Goal: Task Accomplishment & Management: Use online tool/utility

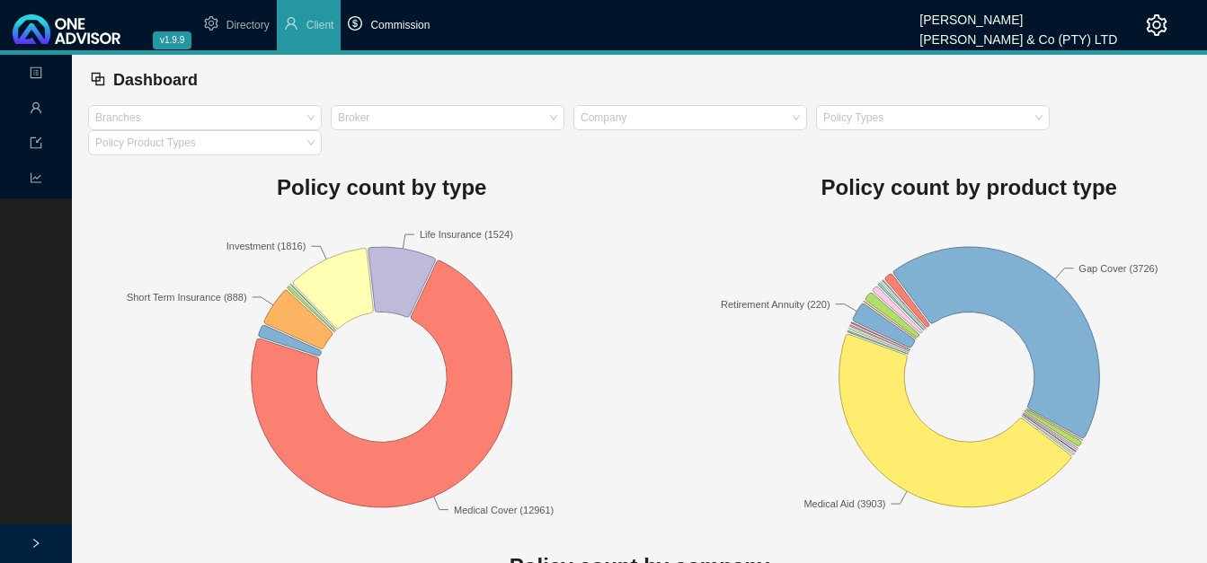
click at [397, 21] on span "Commission" at bounding box center [399, 25] width 59 height 13
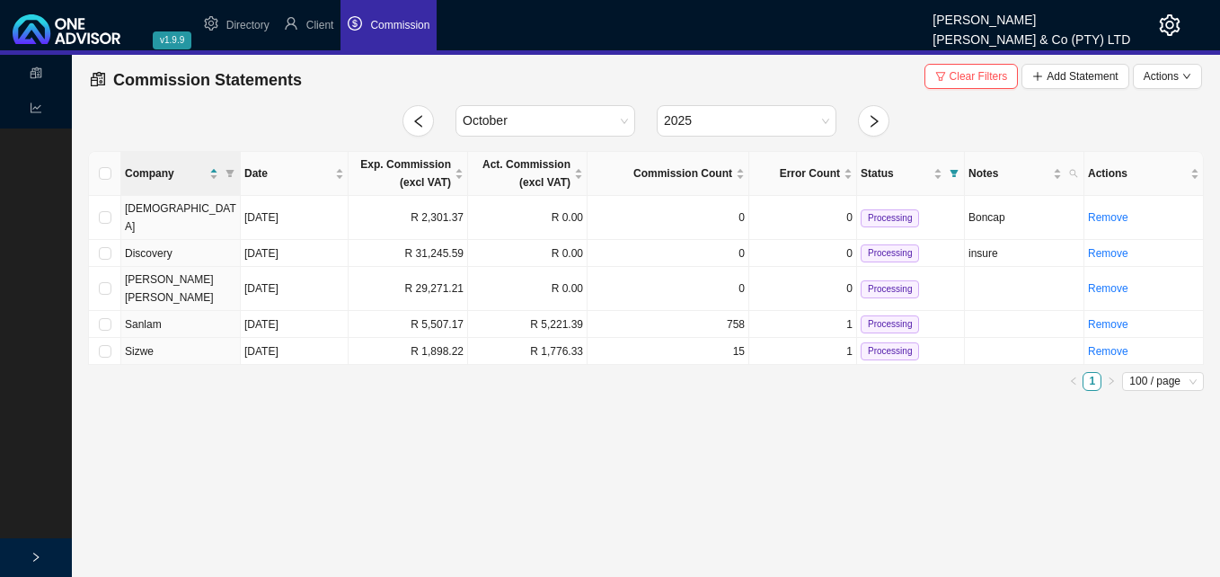
click at [38, 72] on icon "reconciliation" at bounding box center [36, 72] width 13 height 13
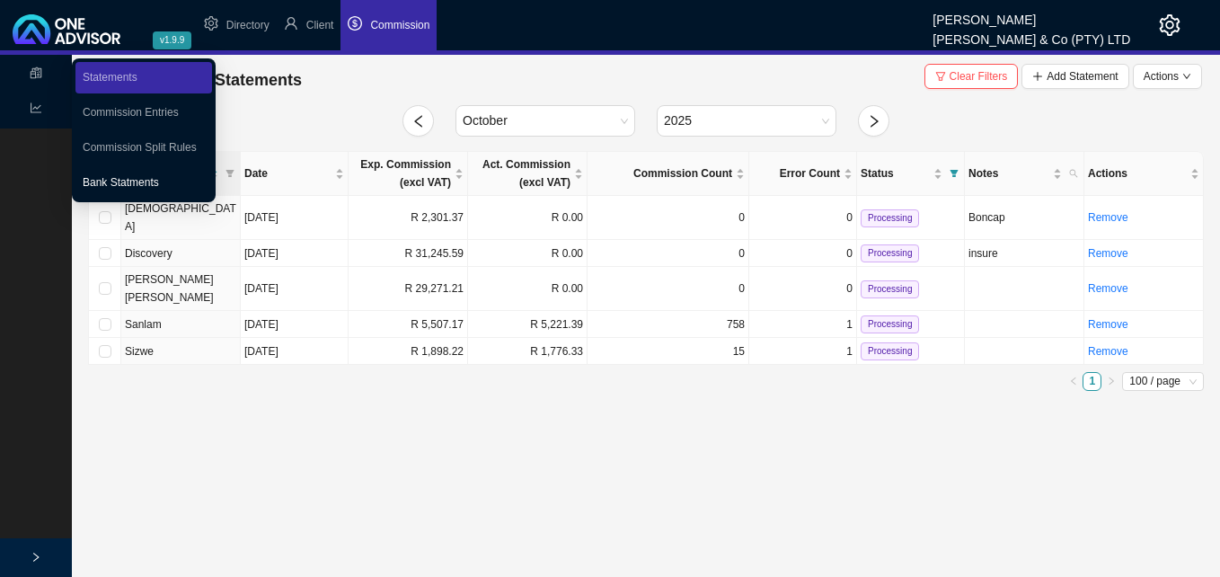
click at [156, 178] on link "Bank Statments" at bounding box center [121, 182] width 76 height 13
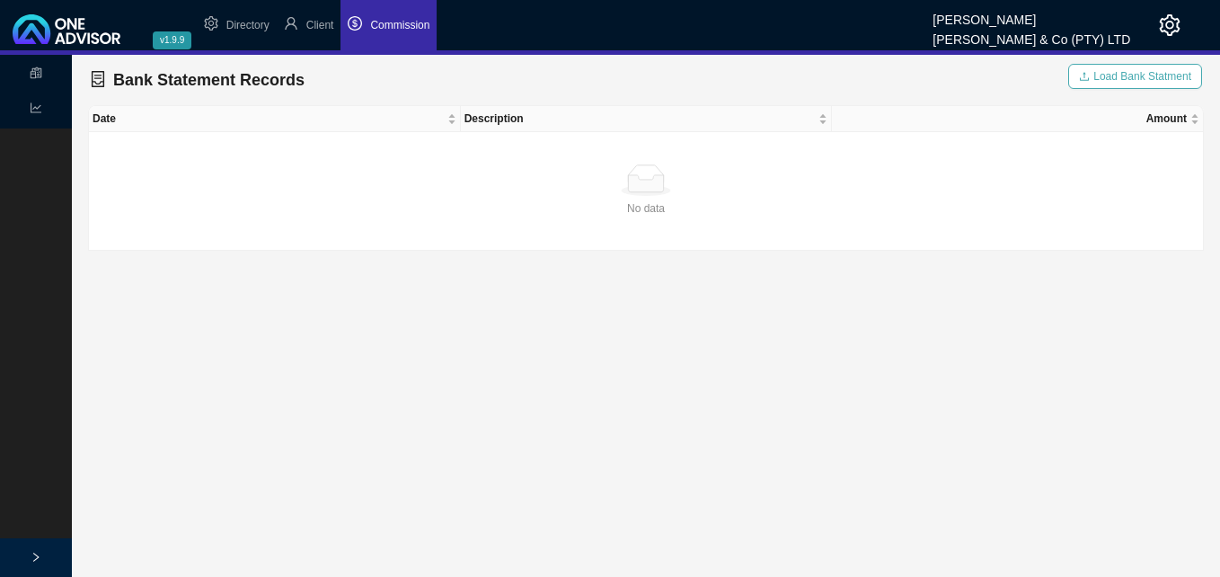
click at [1137, 75] on span "Load Bank Statment" at bounding box center [1142, 76] width 98 height 18
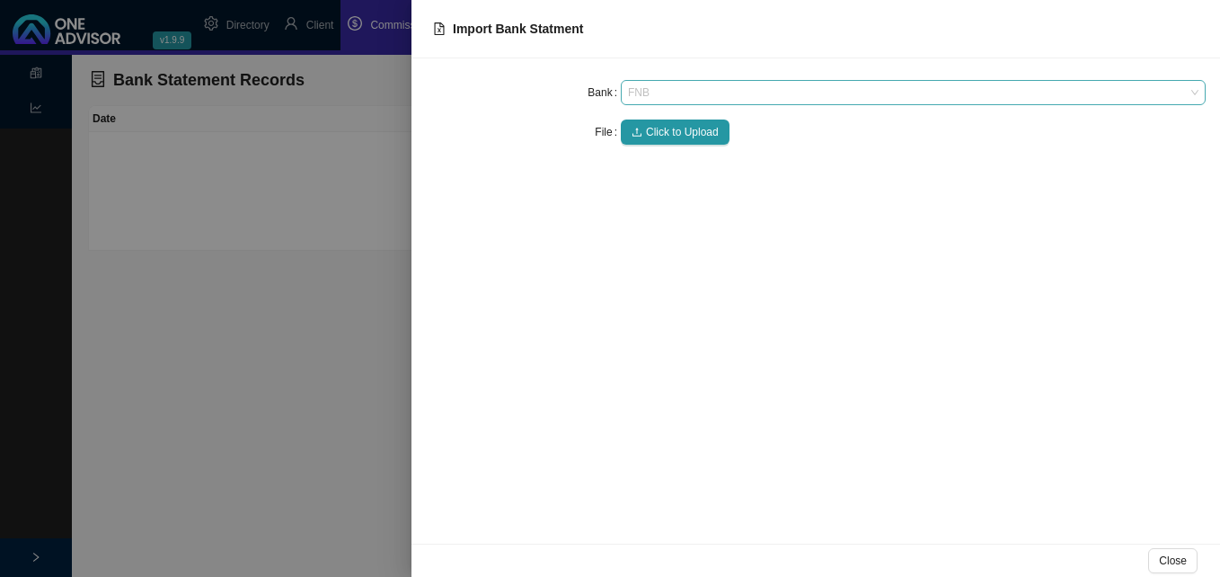
drag, startPoint x: 684, startPoint y: 89, endPoint x: 679, endPoint y: 101, distance: 12.5
click at [684, 90] on span "FNB" at bounding box center [913, 92] width 571 height 23
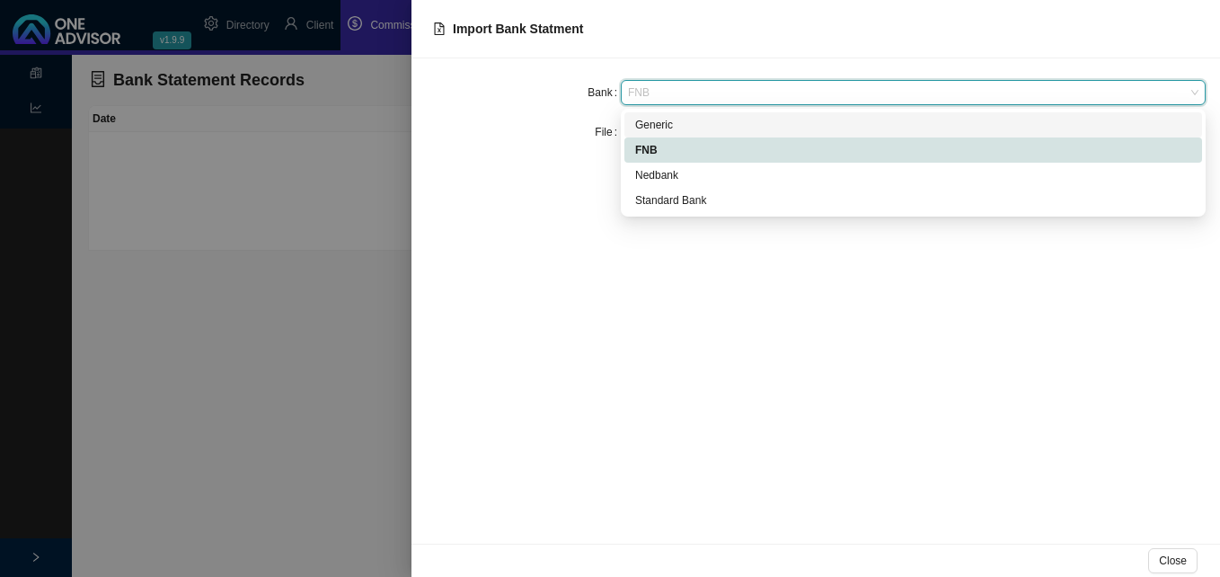
click at [671, 124] on div "Generic" at bounding box center [913, 125] width 556 height 18
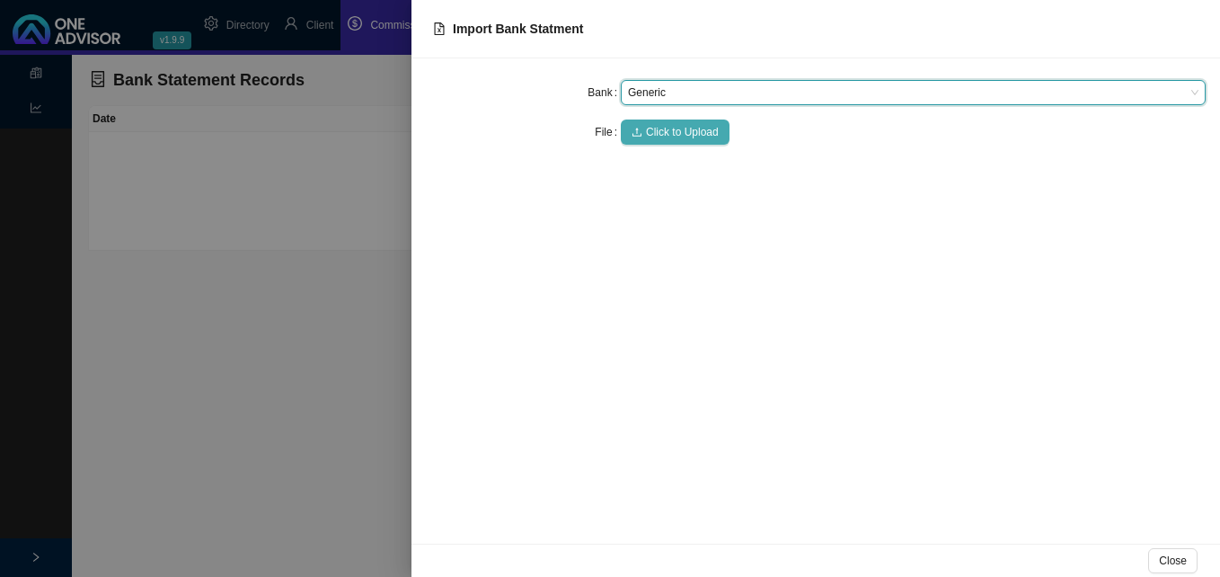
click at [667, 133] on span "Click to Upload" at bounding box center [682, 132] width 73 height 18
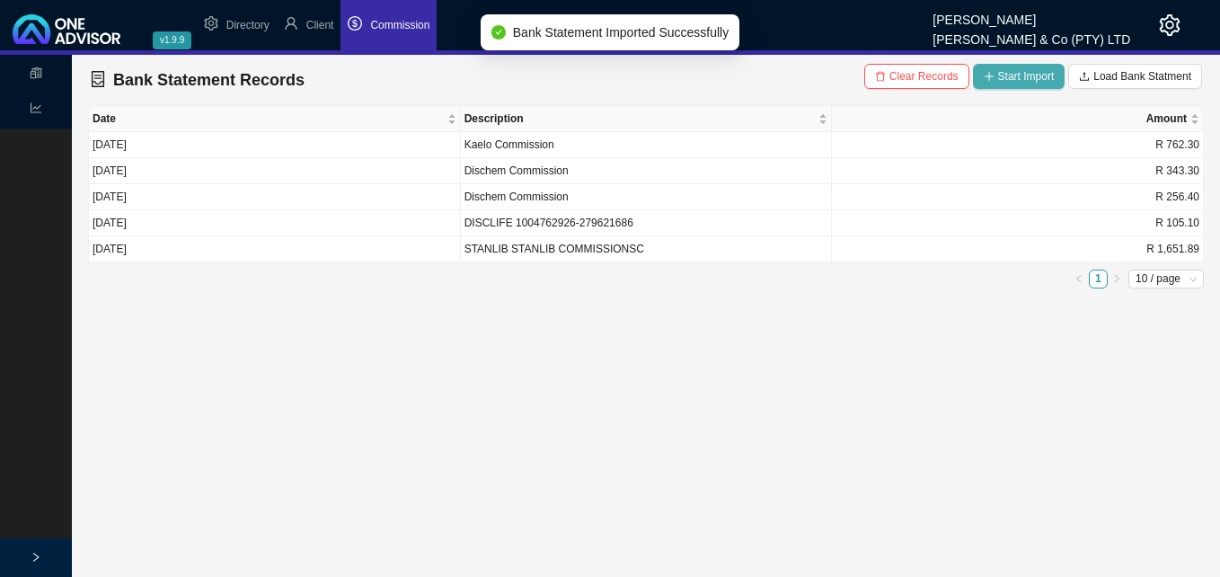
click at [1022, 78] on span "Start Import" at bounding box center [1026, 76] width 57 height 18
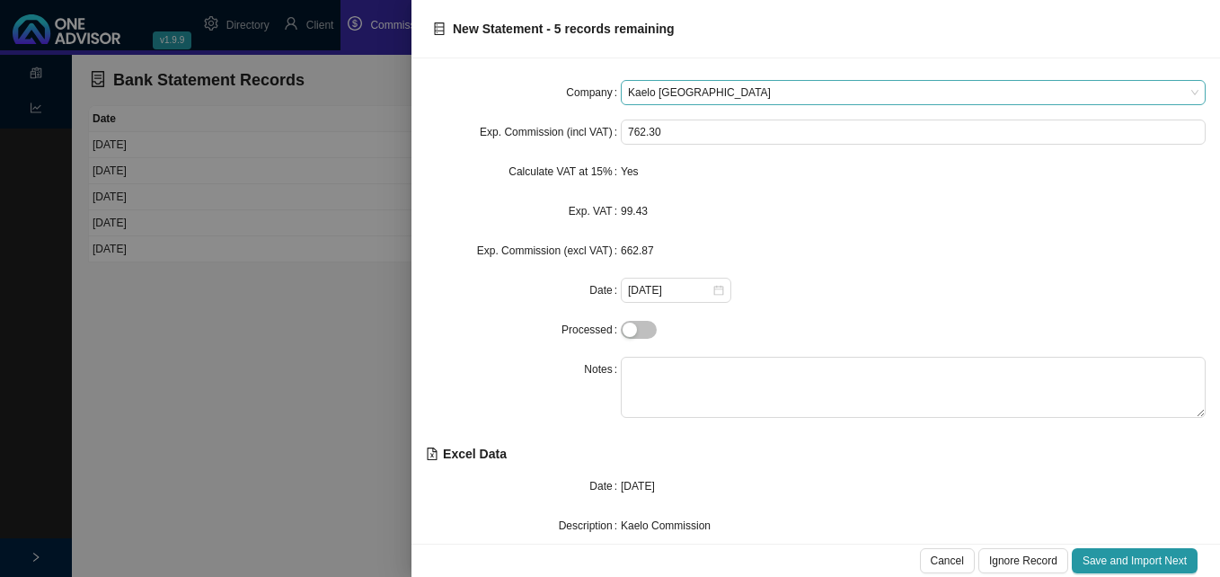
click at [863, 91] on span "Kaelo [GEOGRAPHIC_DATA]" at bounding box center [913, 92] width 571 height 23
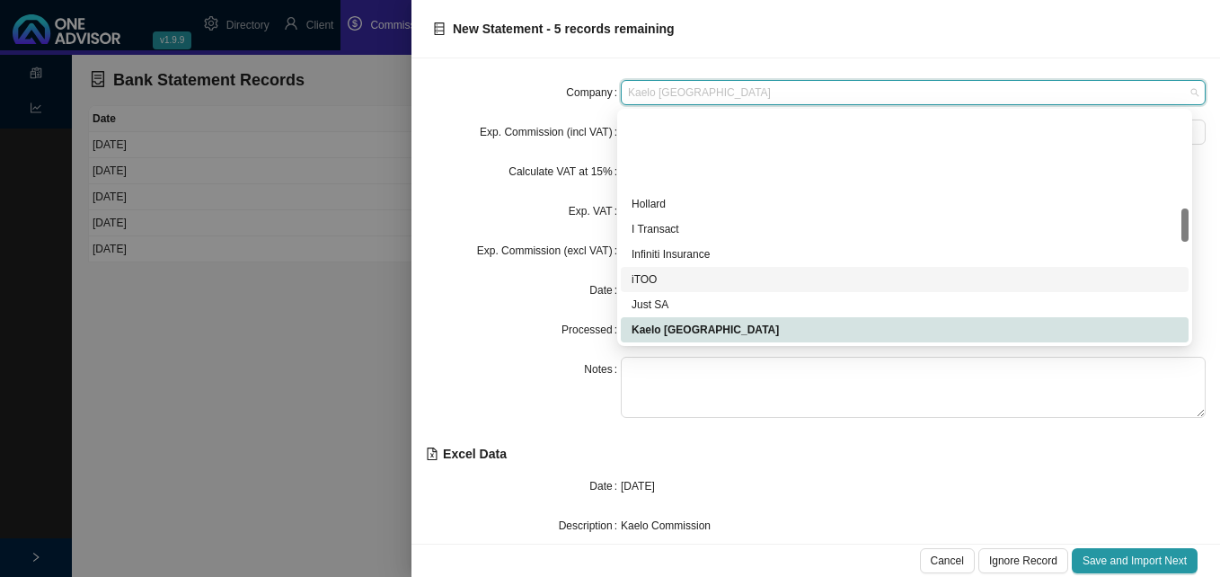
scroll to position [665, 0]
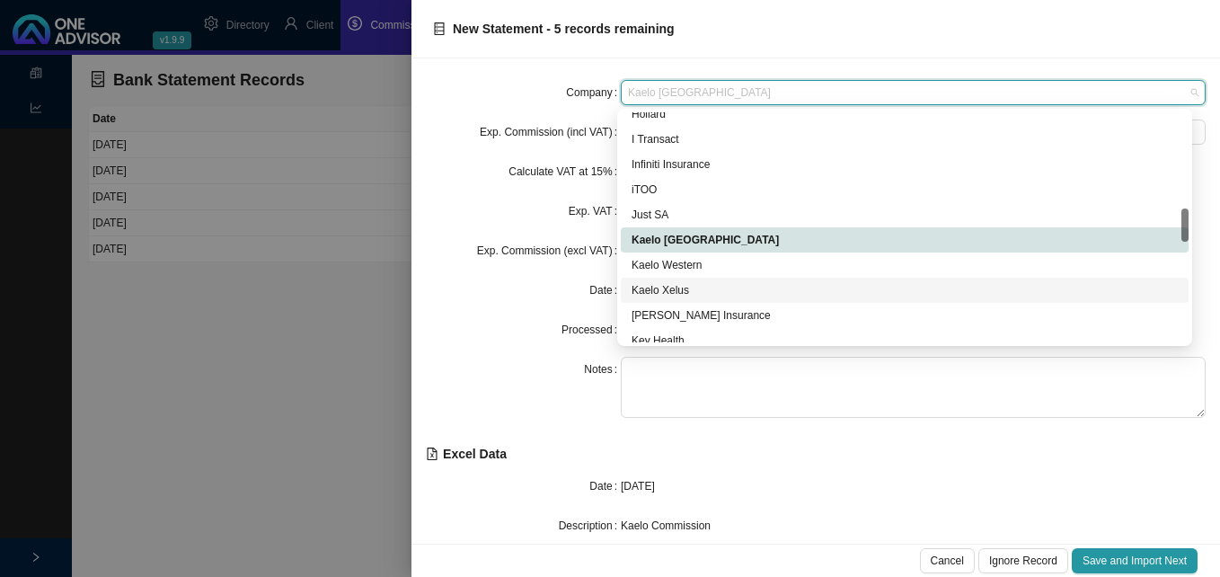
click at [664, 288] on div "Kaelo Xelus" at bounding box center [905, 290] width 546 height 18
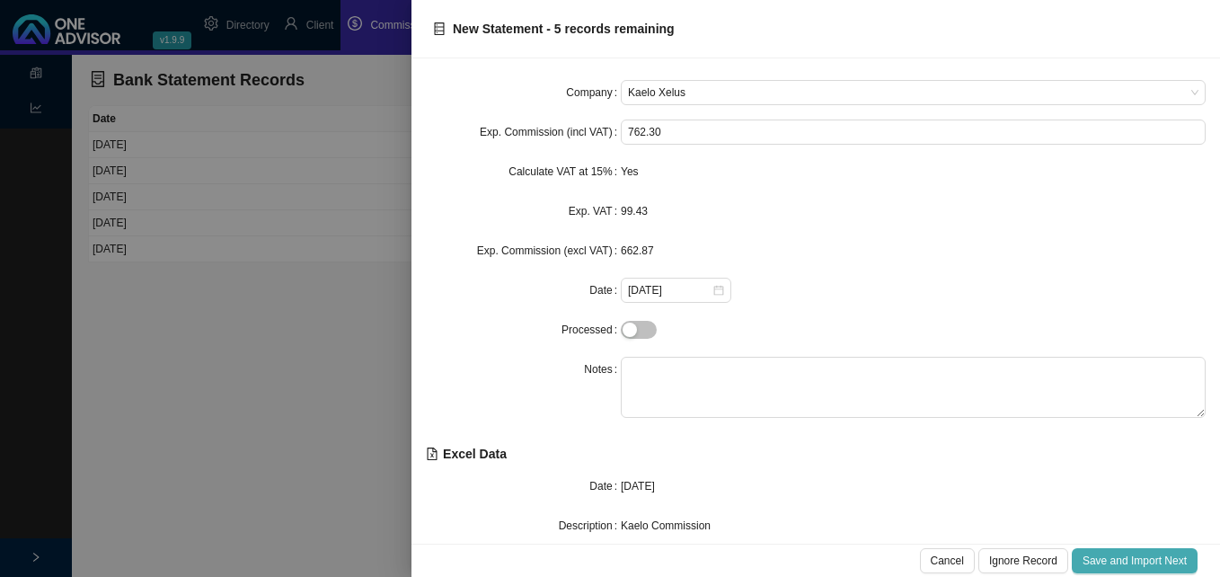
click at [1128, 561] on span "Save and Import Next" at bounding box center [1135, 561] width 104 height 18
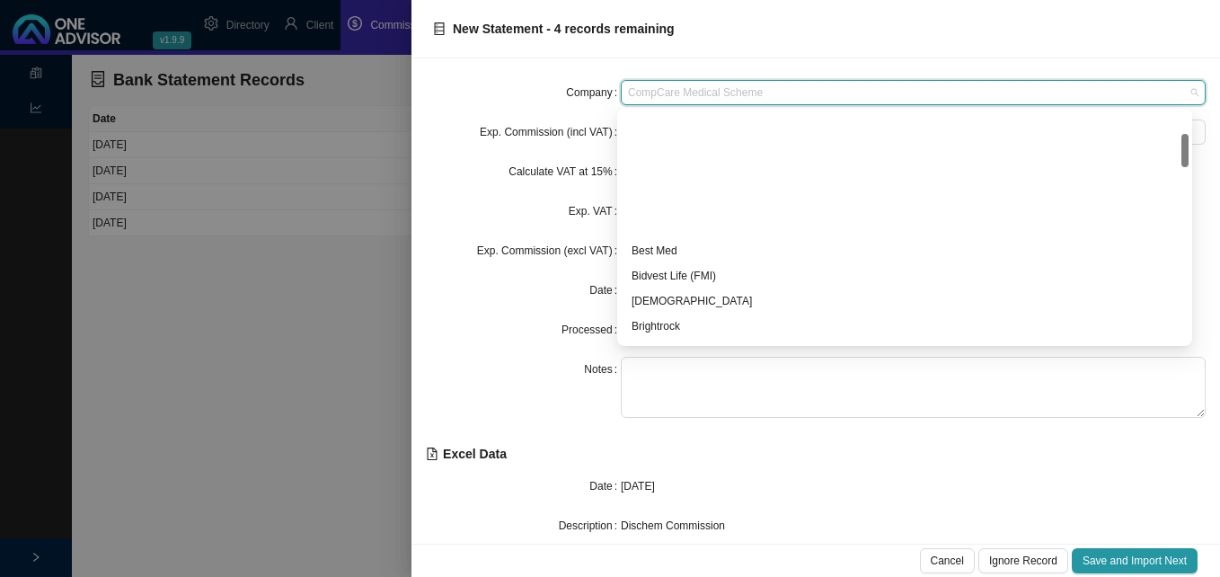
click at [805, 100] on span "CompCare Medical Scheme" at bounding box center [913, 92] width 571 height 23
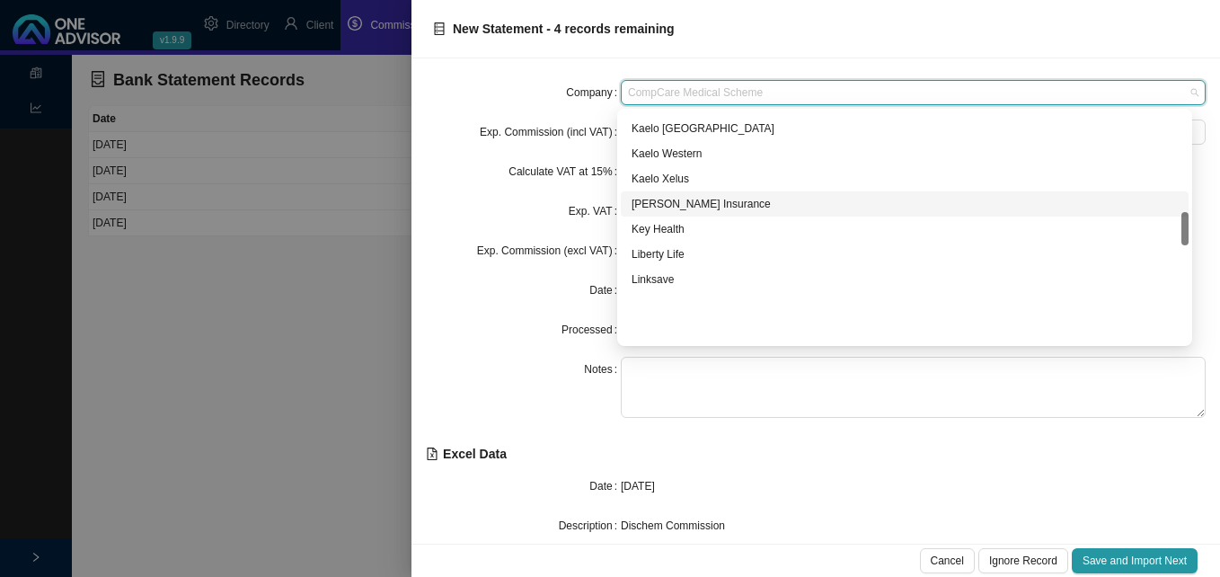
scroll to position [686, 0]
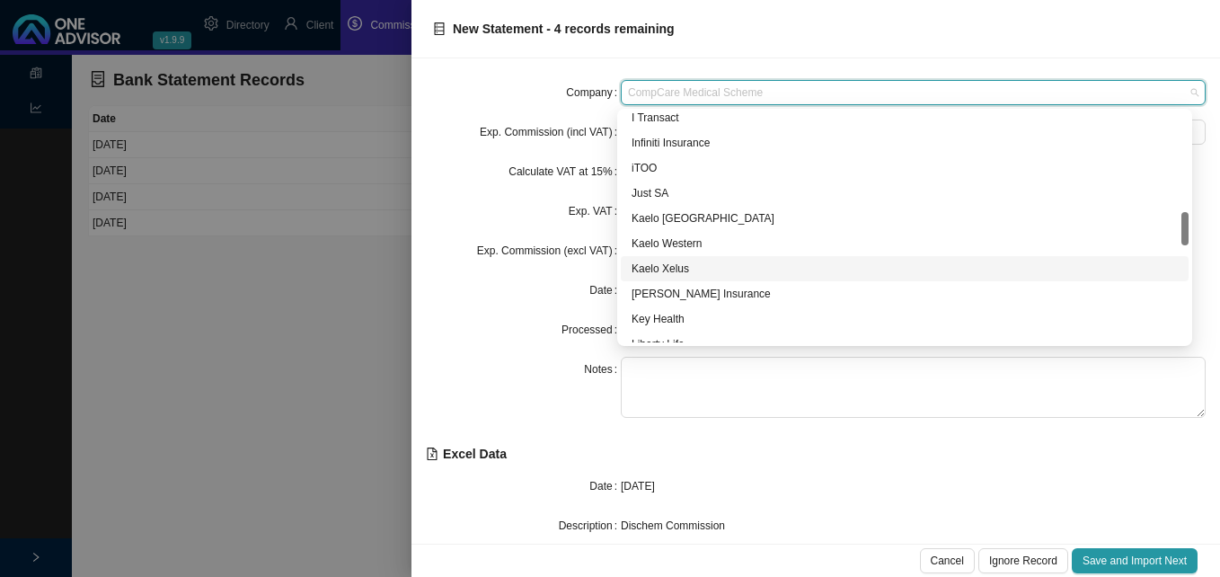
click at [691, 270] on div "Kaelo Xelus" at bounding box center [905, 269] width 546 height 18
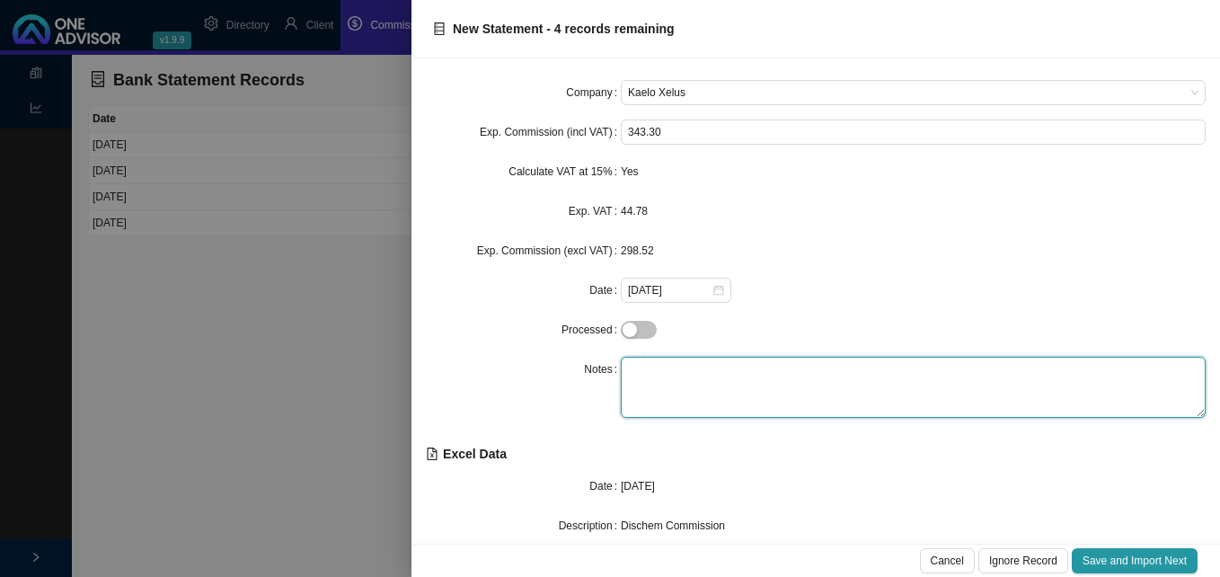
click at [659, 372] on textarea at bounding box center [913, 387] width 585 height 61
type textarea "d"
type textarea "Dischem"
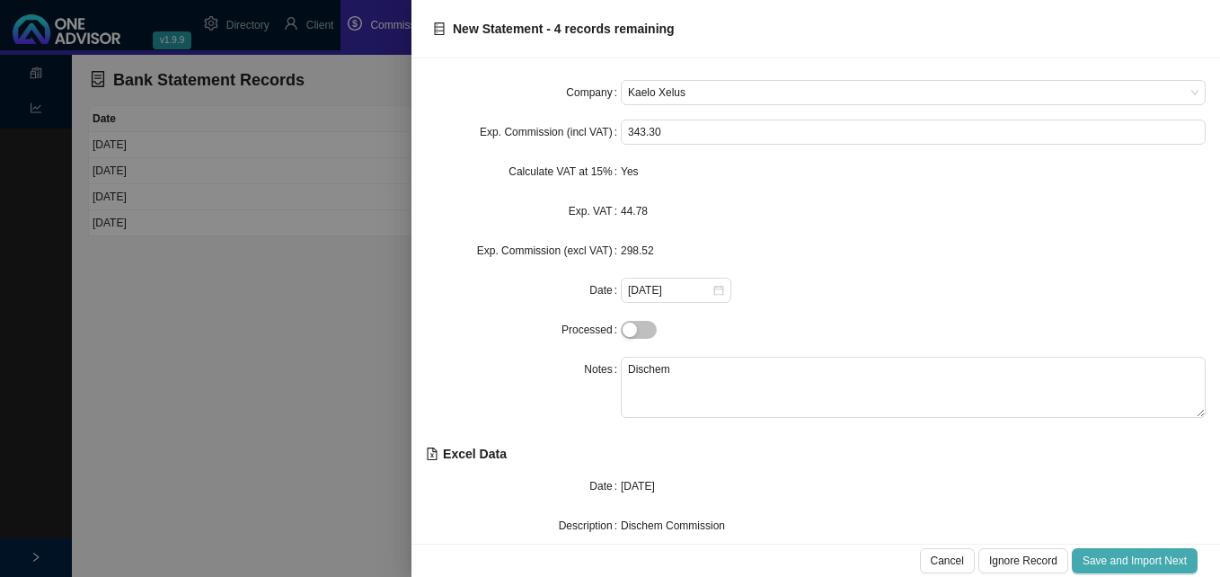
click at [1139, 563] on span "Save and Import Next" at bounding box center [1135, 561] width 104 height 18
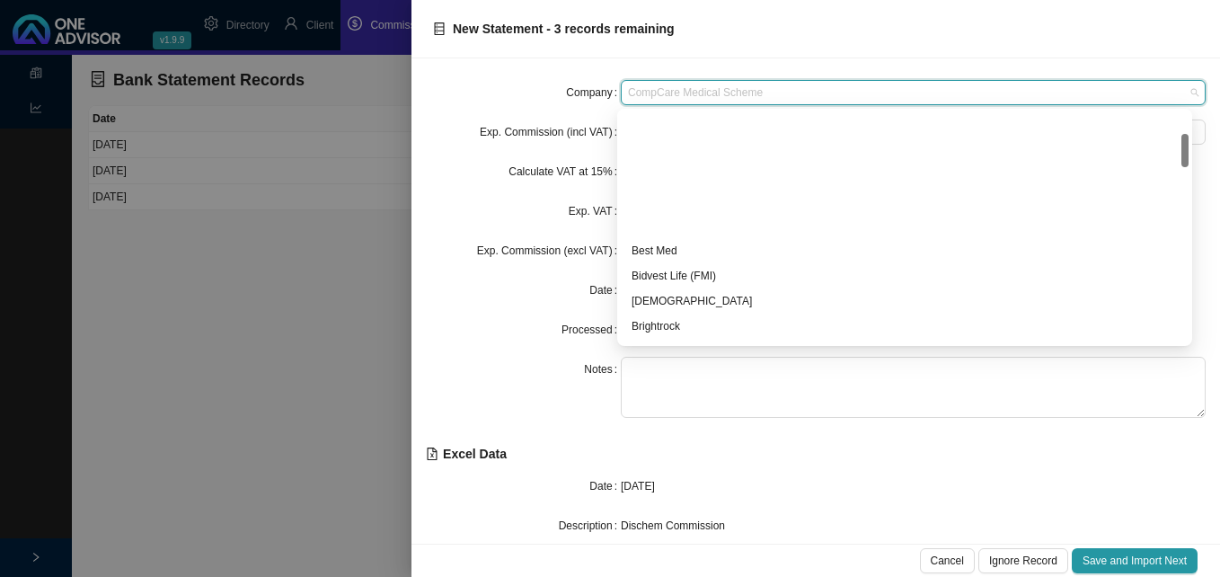
click at [717, 93] on span "CompCare Medical Scheme" at bounding box center [913, 92] width 571 height 23
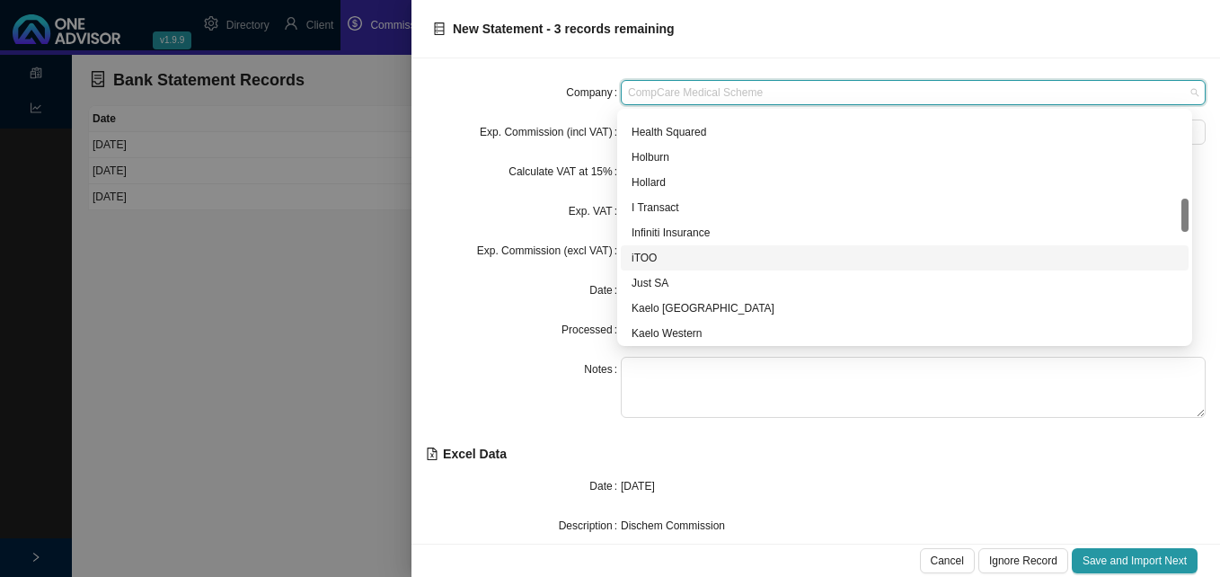
scroll to position [776, 0]
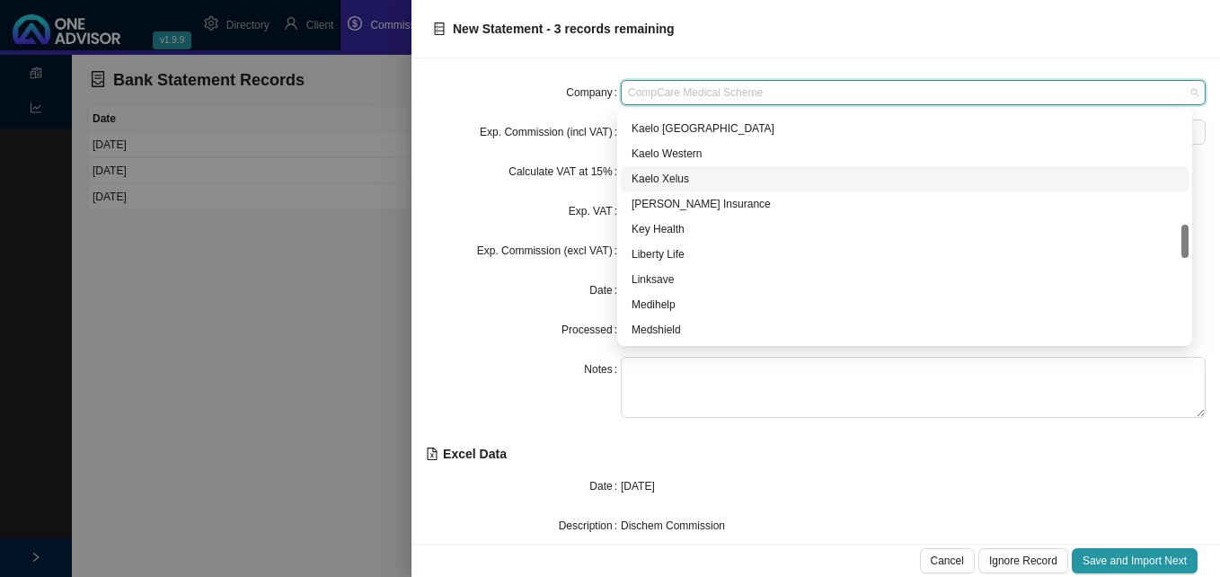
click at [675, 179] on div "Kaelo Xelus" at bounding box center [905, 179] width 546 height 18
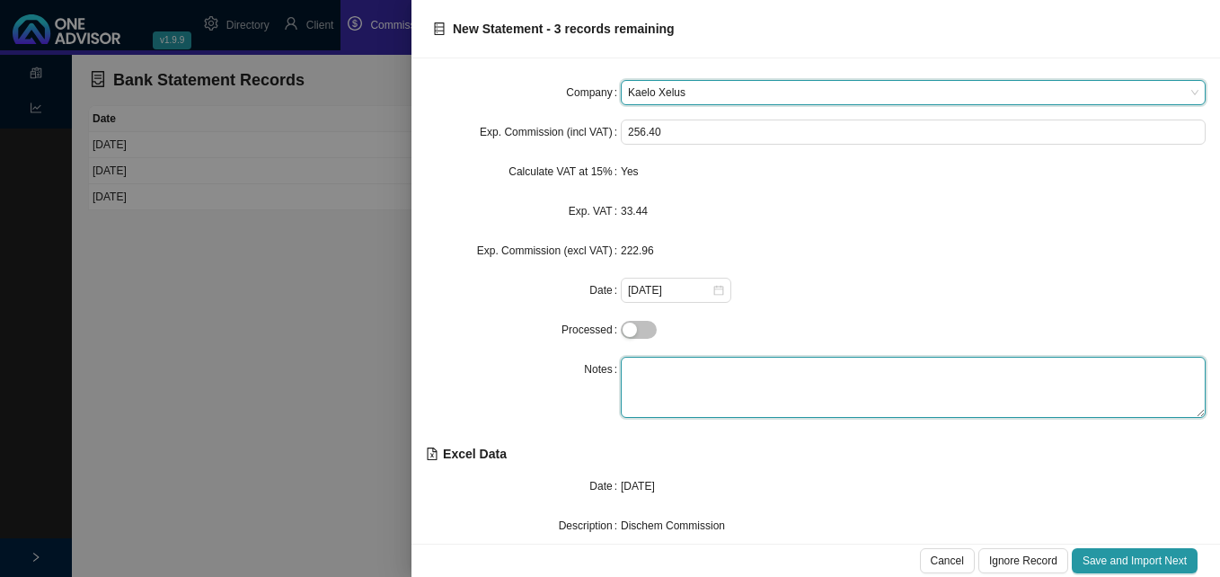
click at [677, 370] on textarea at bounding box center [913, 387] width 585 height 61
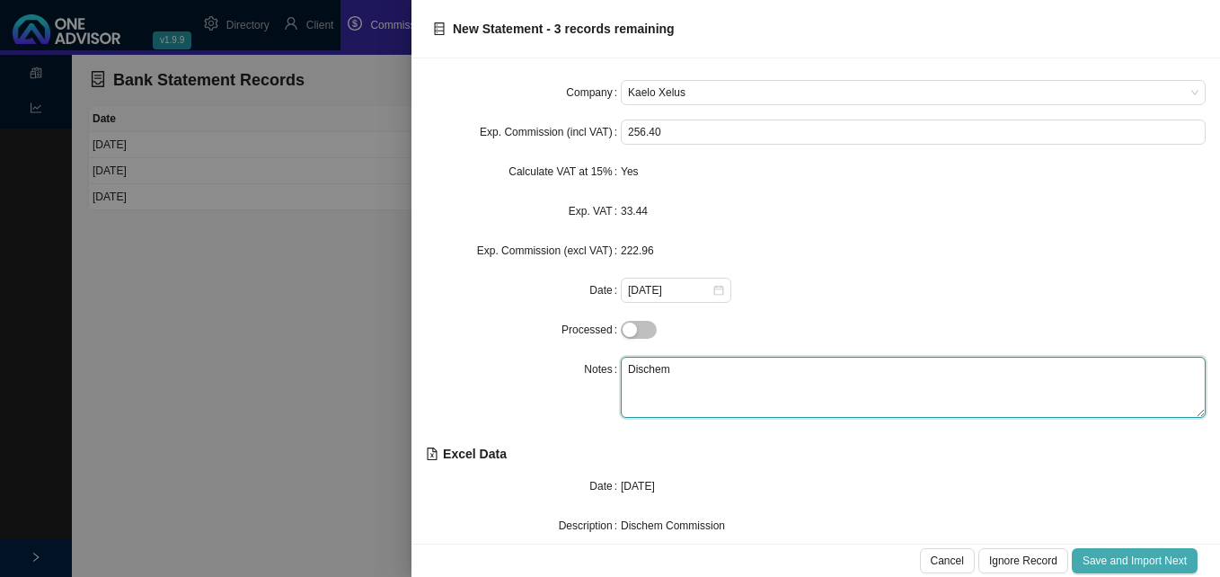
type textarea "Dischem"
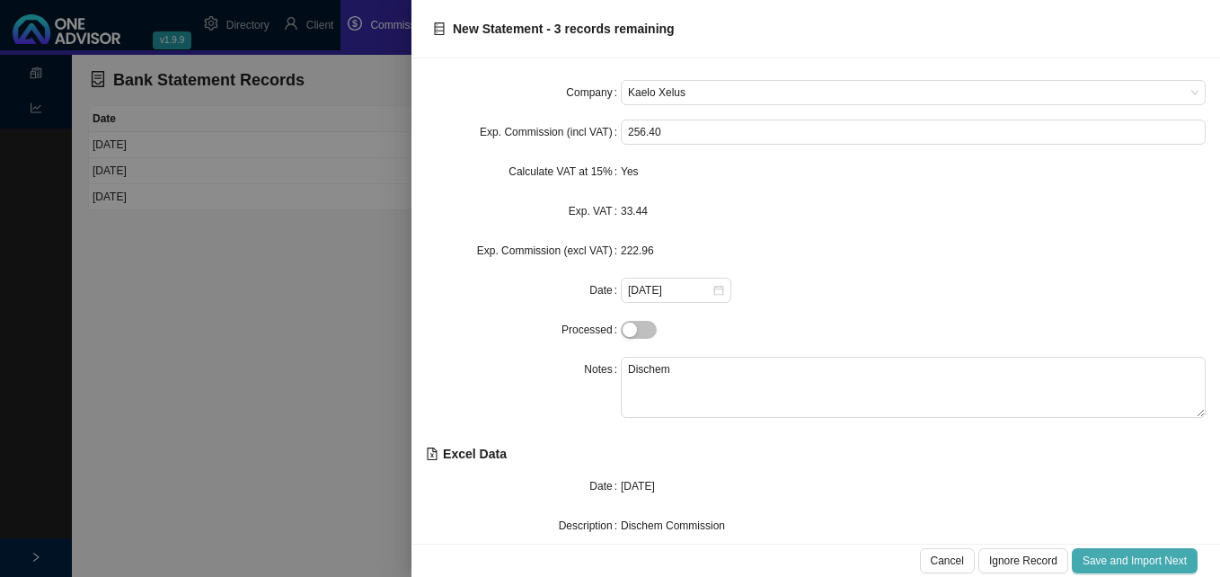
click at [1118, 562] on span "Save and Import Next" at bounding box center [1135, 561] width 104 height 18
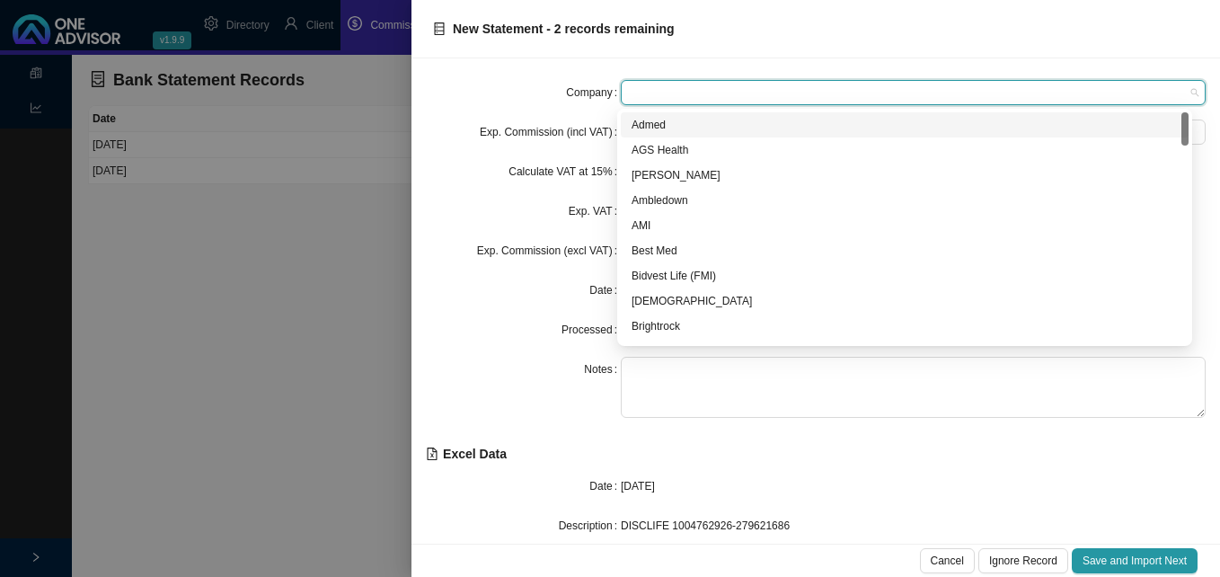
click at [659, 91] on span at bounding box center [913, 92] width 571 height 23
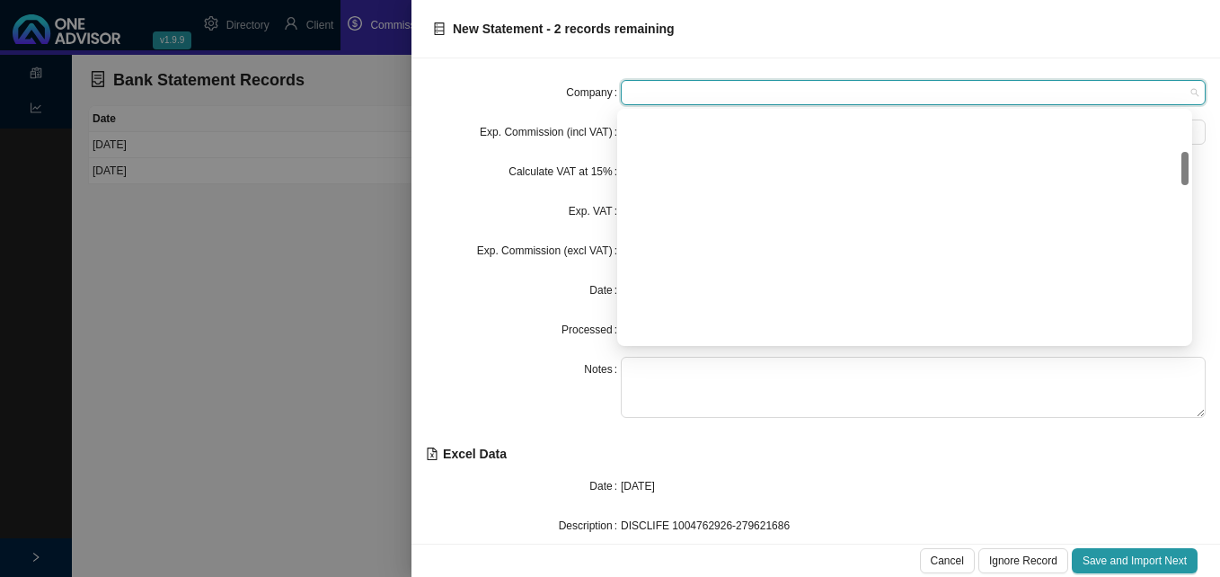
scroll to position [270, 0]
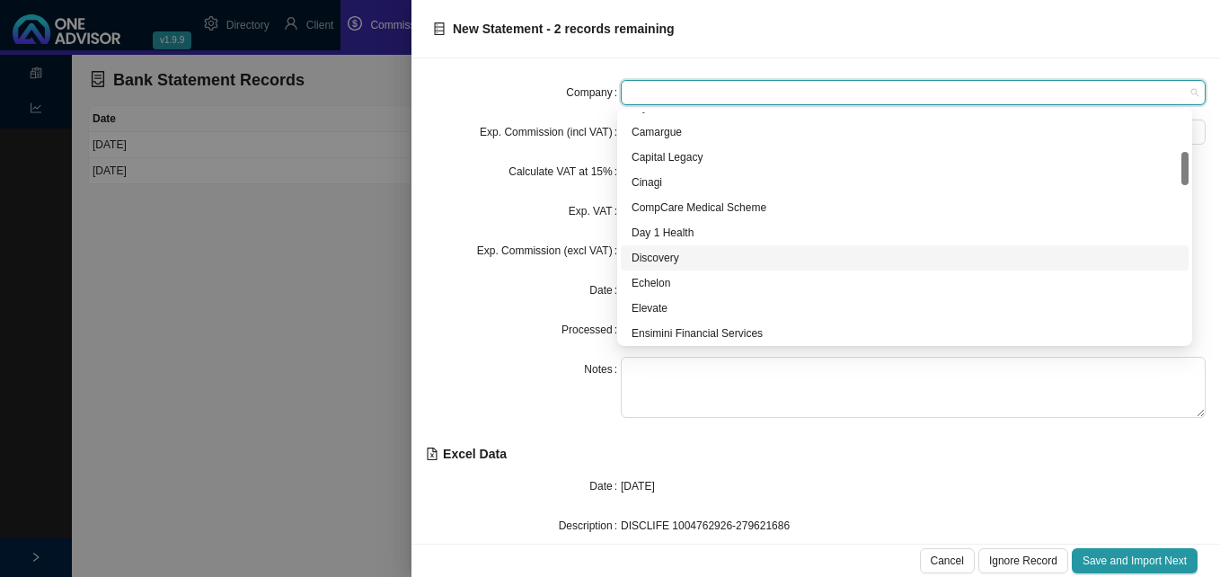
click at [677, 258] on div "Discovery" at bounding box center [905, 258] width 546 height 18
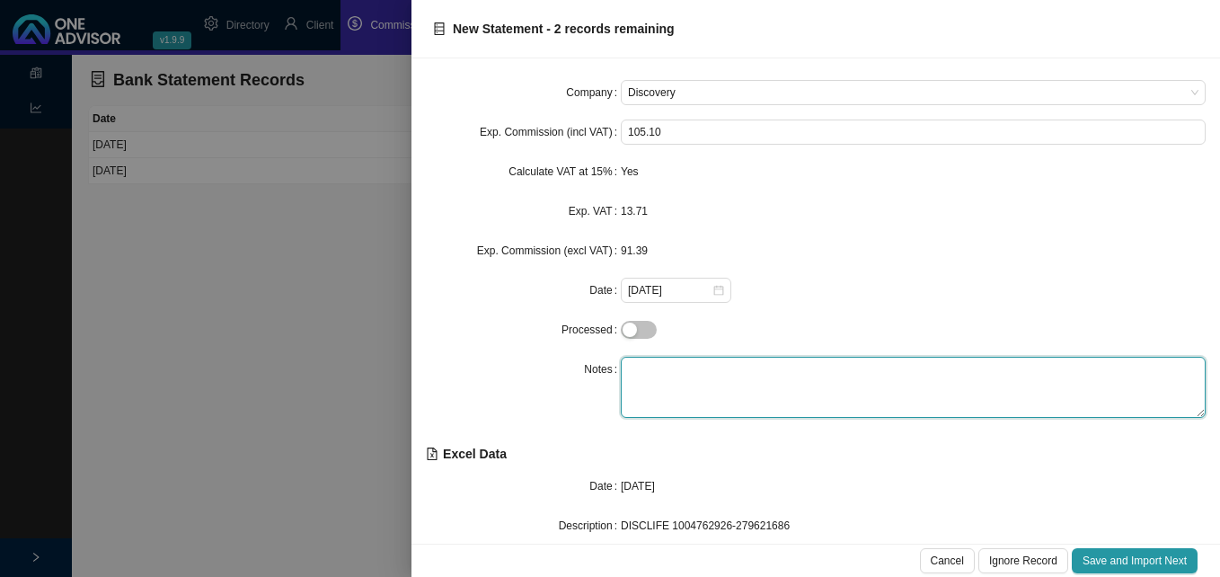
click at [656, 358] on textarea at bounding box center [913, 387] width 585 height 61
click at [654, 358] on textarea at bounding box center [913, 387] width 585 height 61
type textarea "Life"
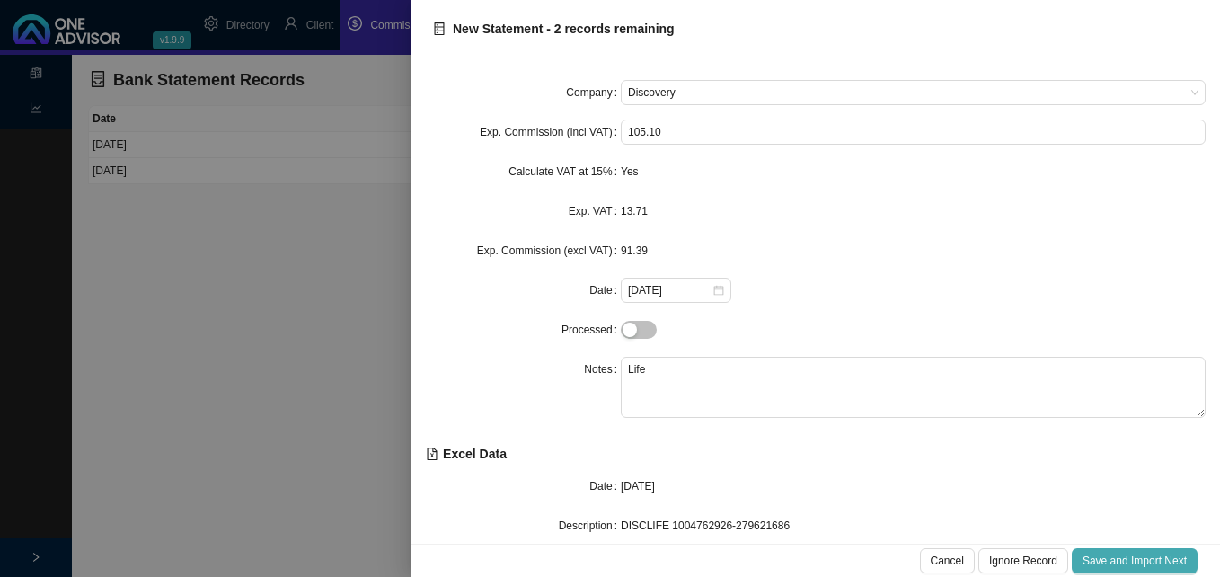
click at [1122, 550] on button "Save and Import Next" at bounding box center [1135, 560] width 126 height 25
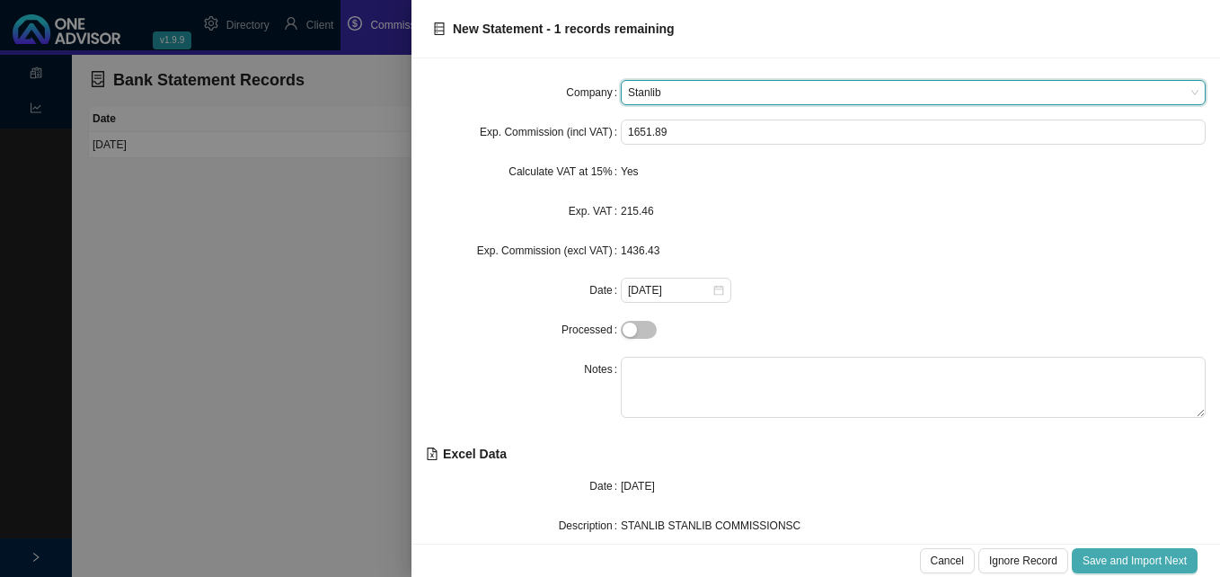
click at [1109, 559] on span "Save and Import Next" at bounding box center [1135, 561] width 104 height 18
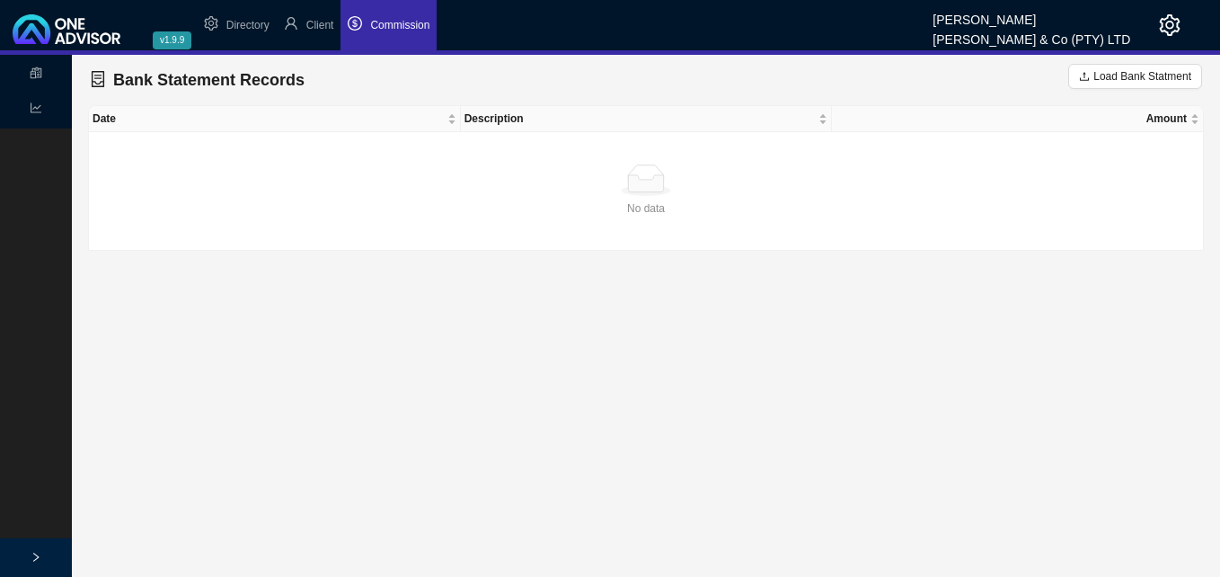
click at [390, 28] on span "Commission" at bounding box center [399, 25] width 59 height 13
